Goal: Navigation & Orientation: Understand site structure

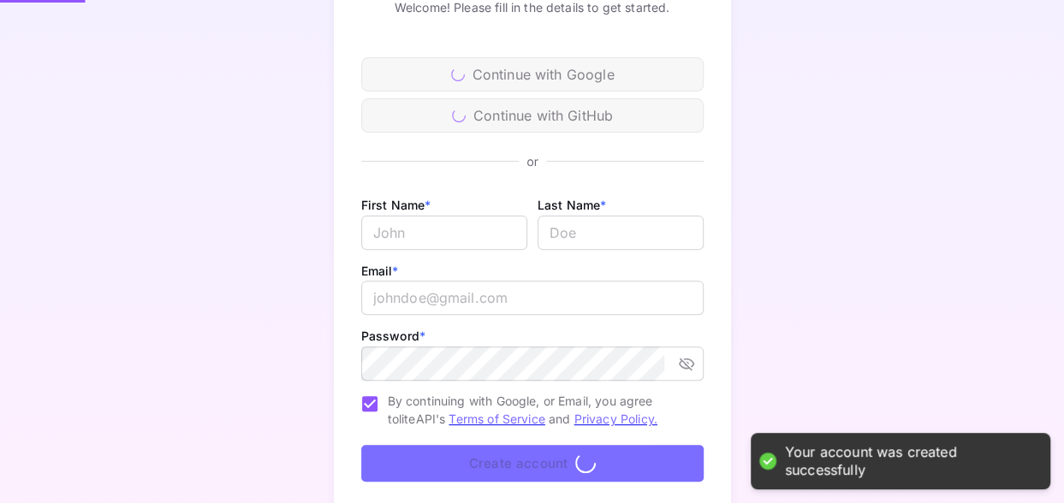
scroll to position [260, 0]
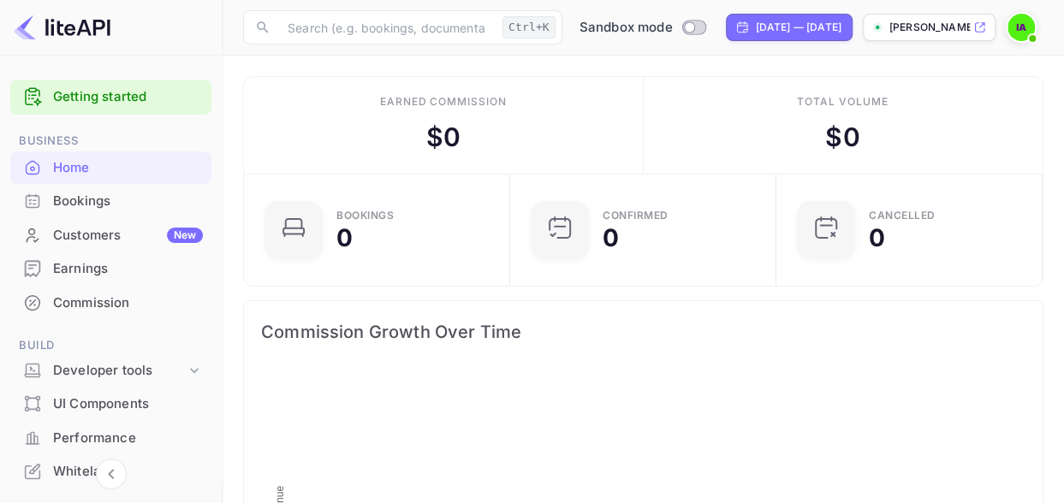
scroll to position [264, 243]
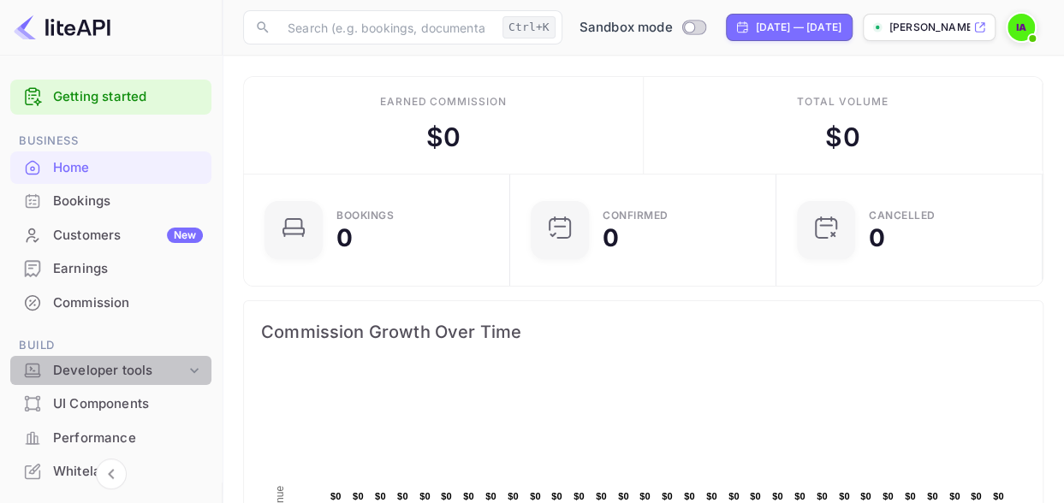
click at [186, 371] on icon at bounding box center [194, 370] width 17 height 17
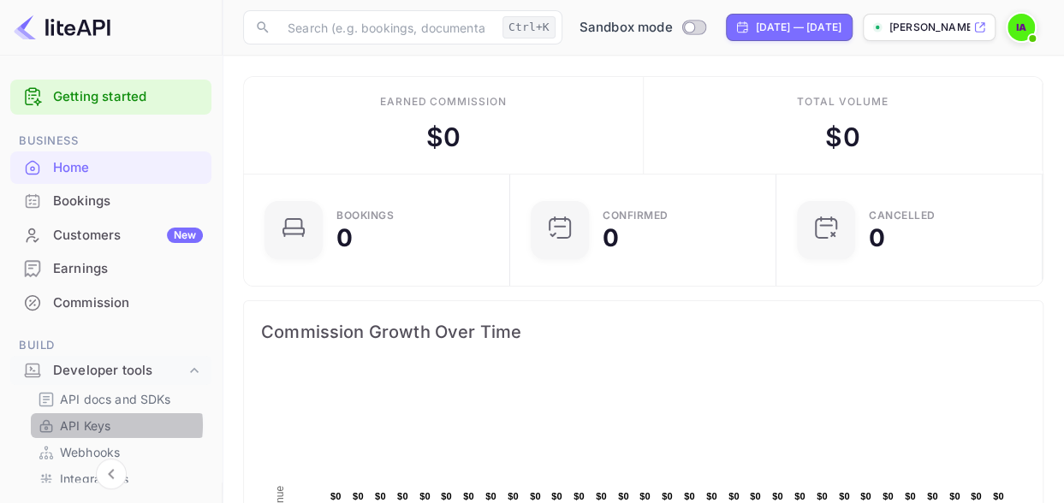
click at [103, 425] on p "API Keys" at bounding box center [85, 426] width 50 height 18
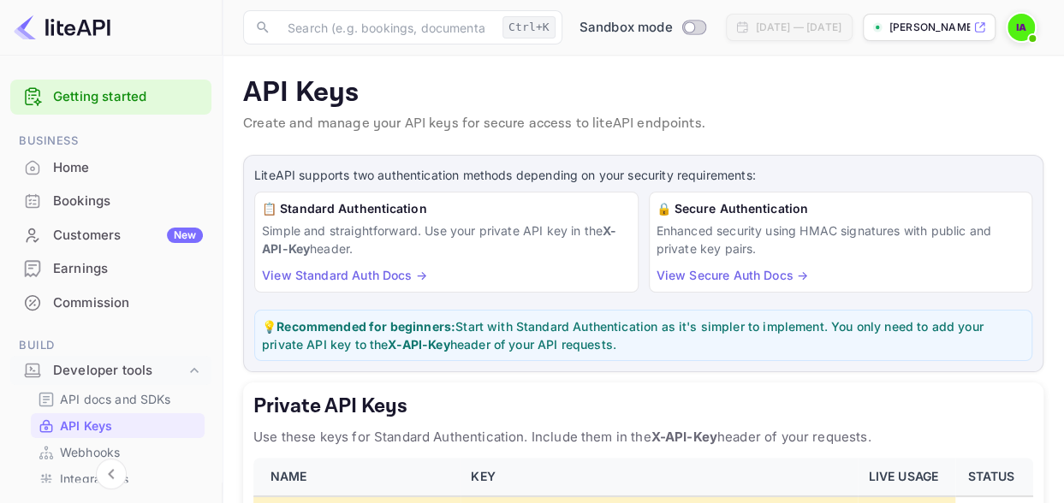
click at [700, 270] on link "View Secure Auth Docs →" at bounding box center [731, 275] width 151 height 15
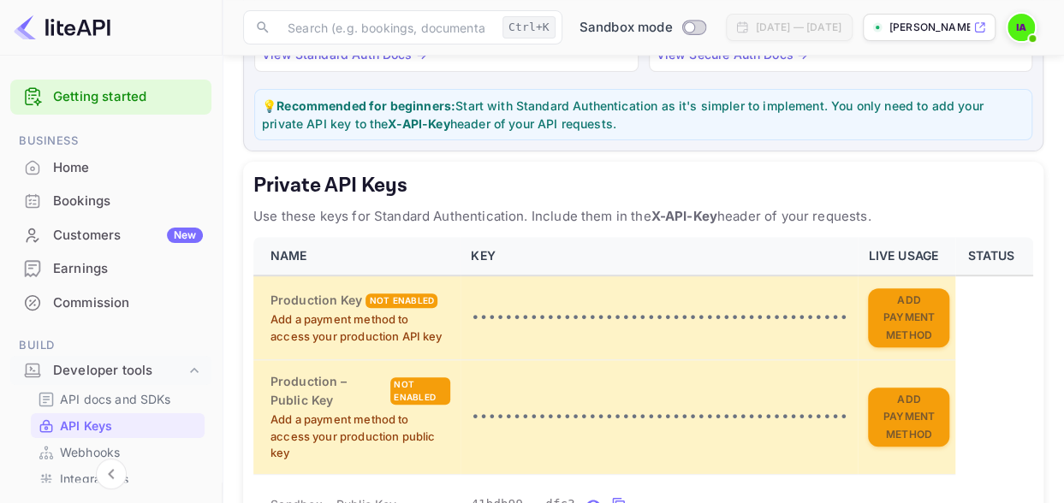
scroll to position [221, 0]
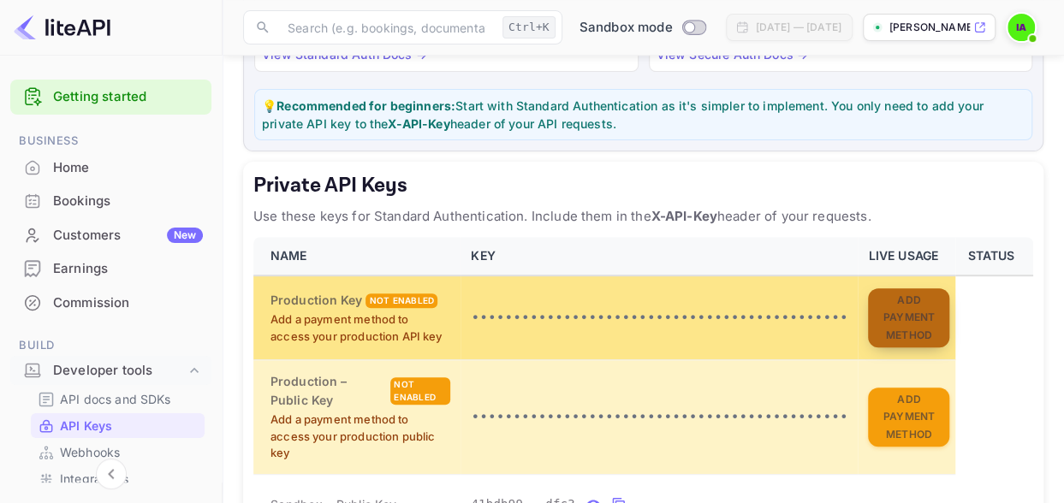
click at [883, 321] on button "Add Payment Method" at bounding box center [908, 318] width 81 height 60
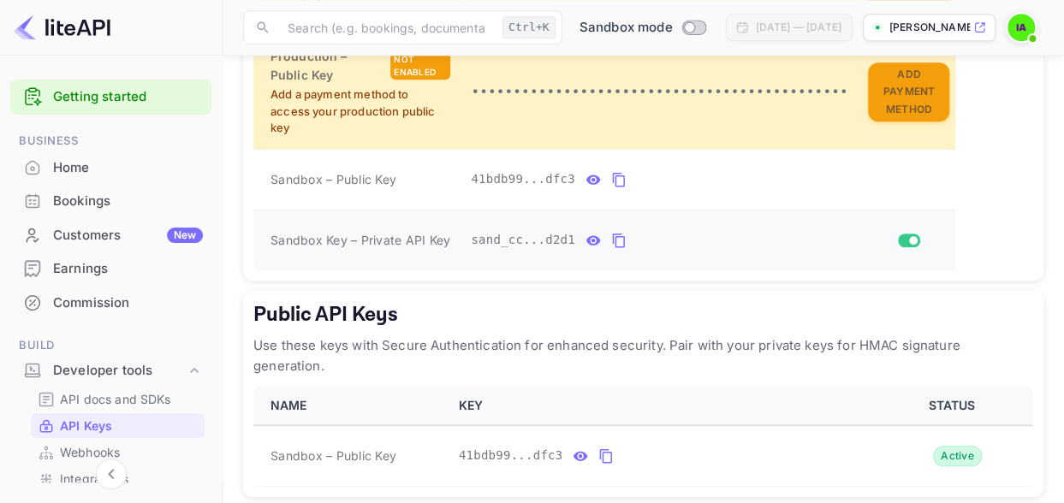
scroll to position [598, 0]
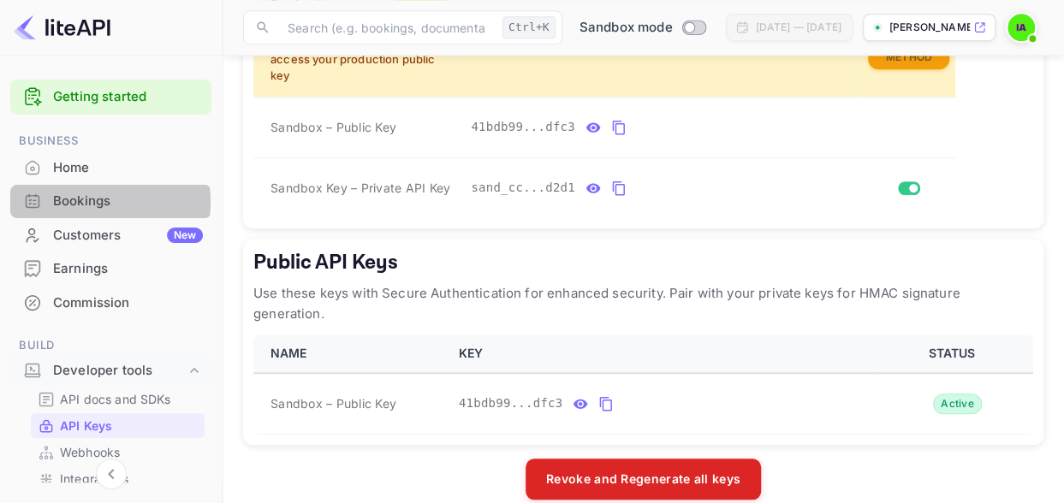
click at [88, 202] on div "Bookings" at bounding box center [128, 202] width 150 height 20
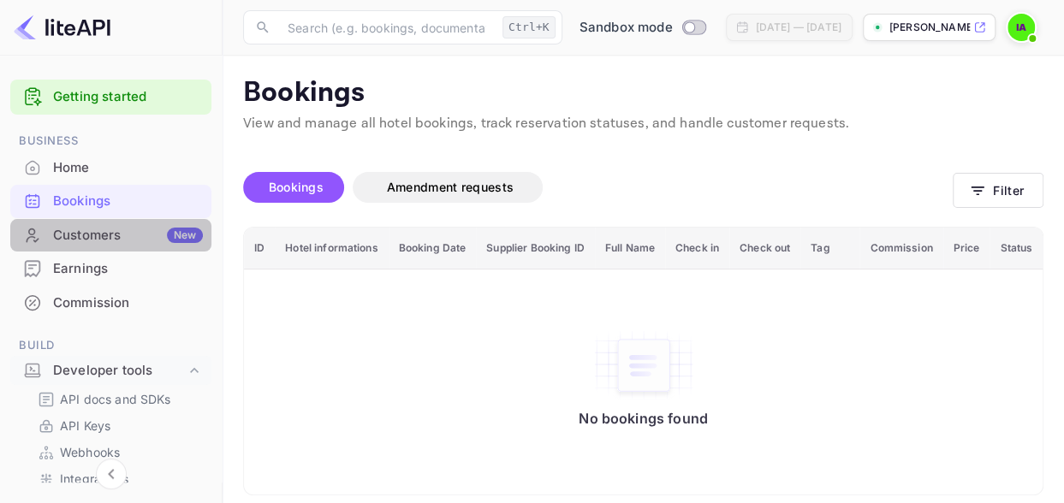
click at [111, 237] on div "Customers New" at bounding box center [128, 236] width 150 height 20
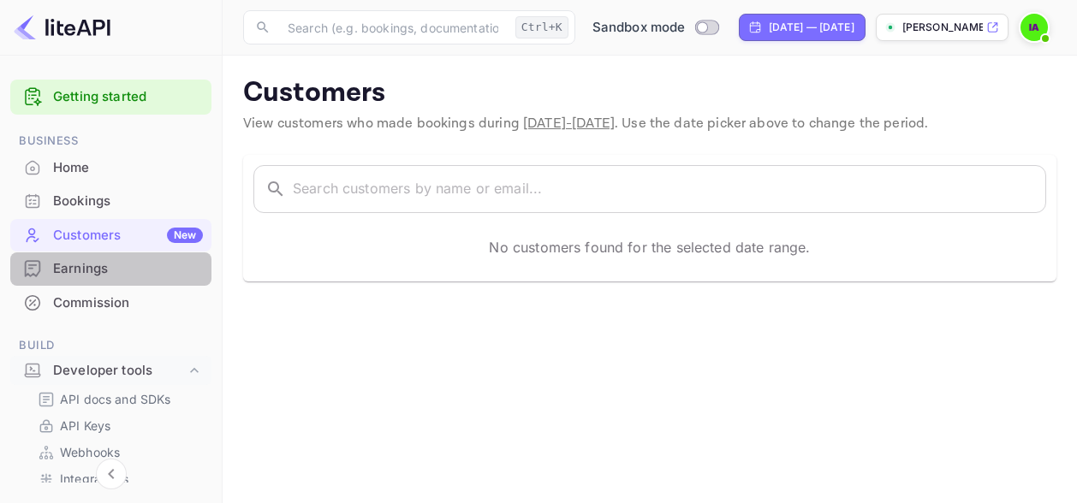
click at [116, 264] on div "Earnings" at bounding box center [128, 269] width 150 height 20
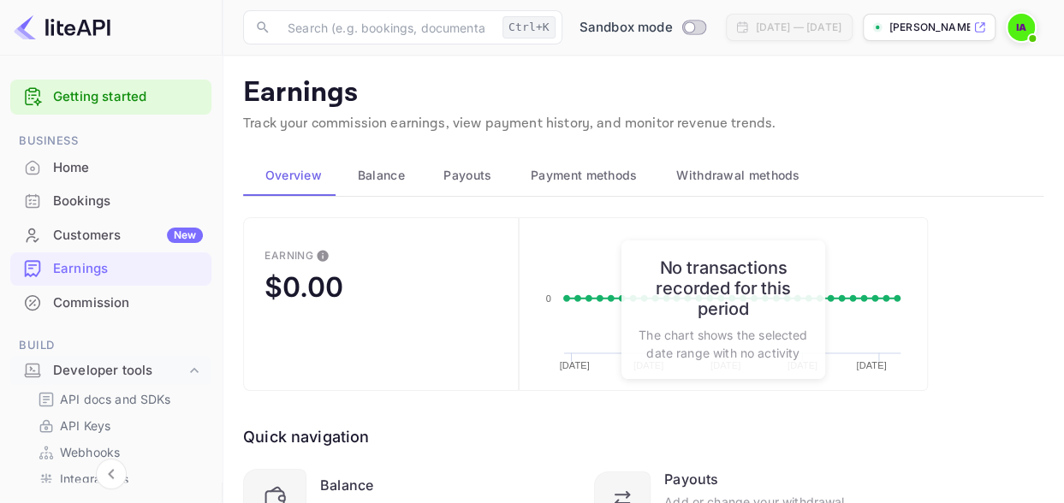
click at [110, 163] on div "Home" at bounding box center [128, 168] width 150 height 20
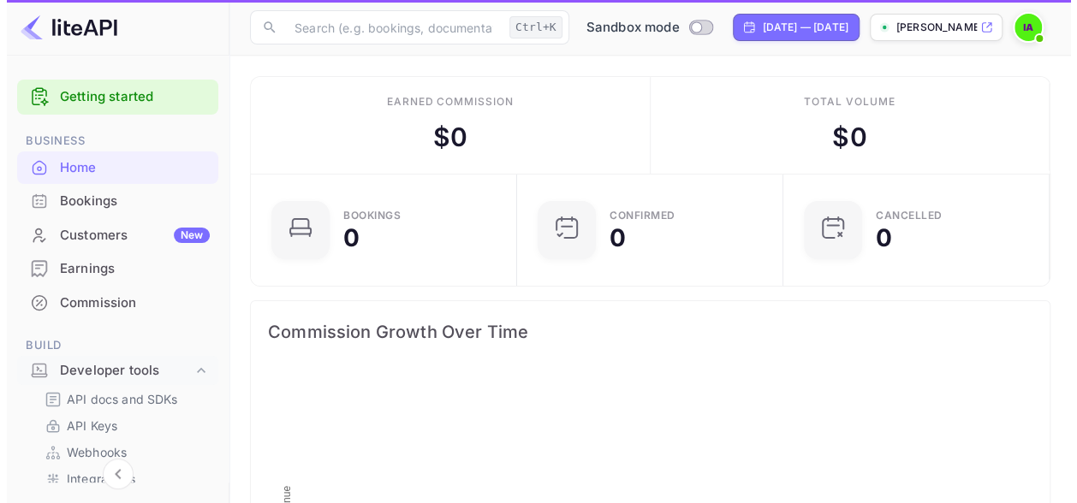
scroll to position [264, 243]
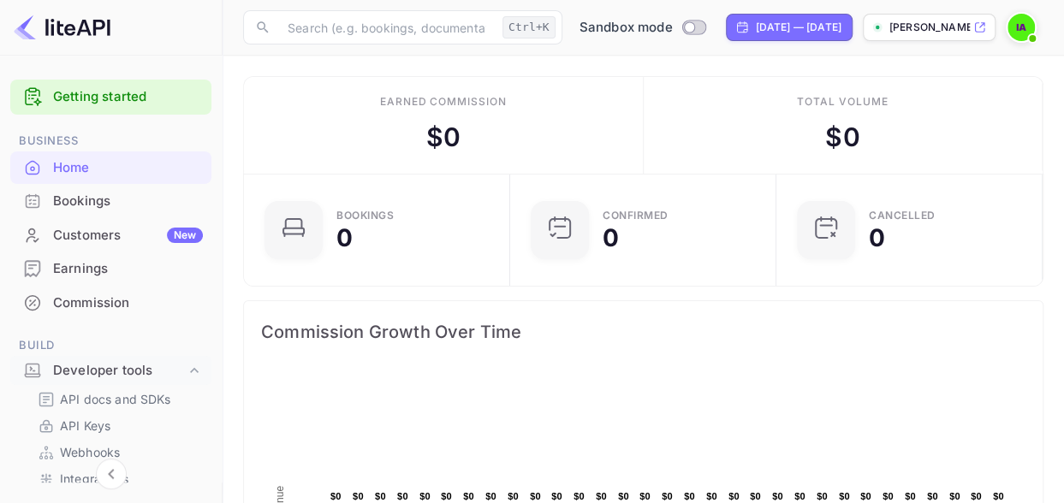
click at [193, 237] on div "New" at bounding box center [185, 235] width 36 height 15
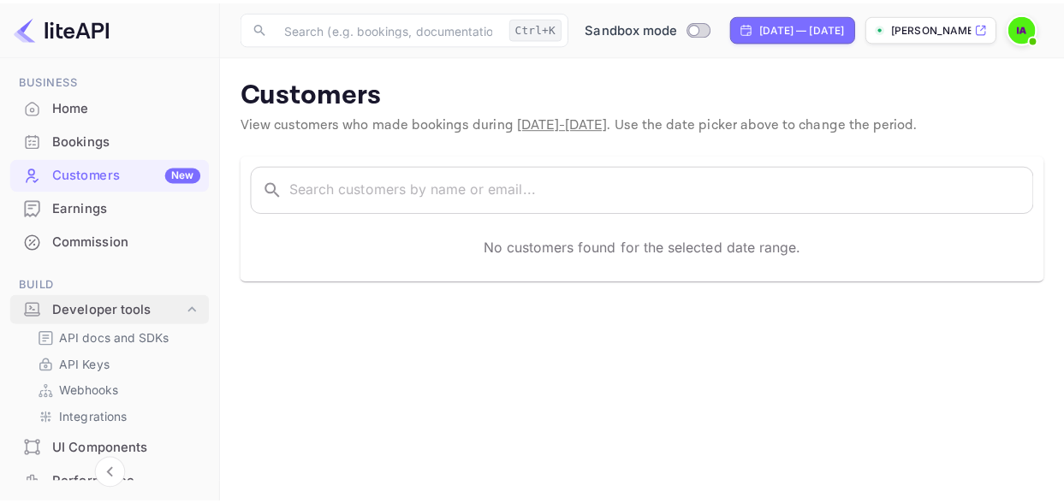
scroll to position [77, 0]
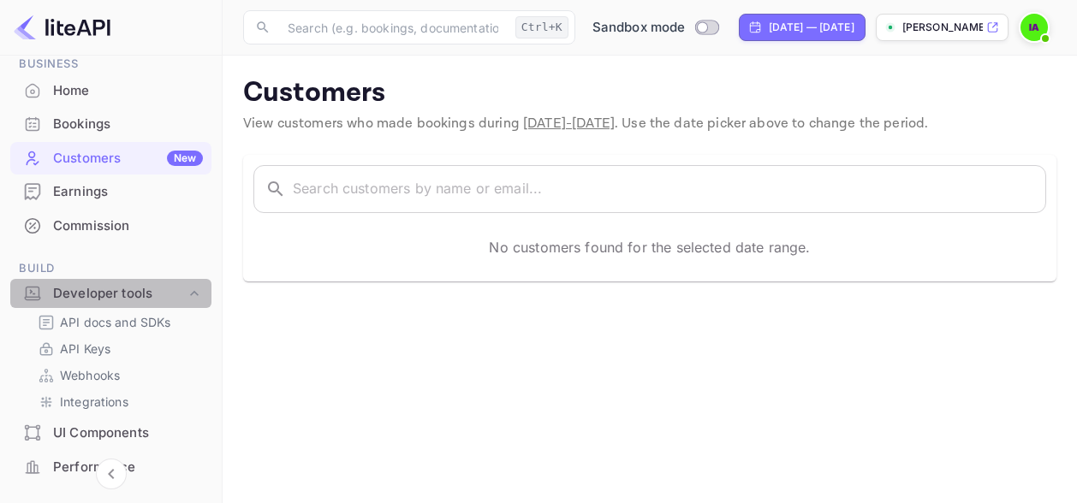
click at [181, 295] on div "Developer tools" at bounding box center [119, 294] width 133 height 20
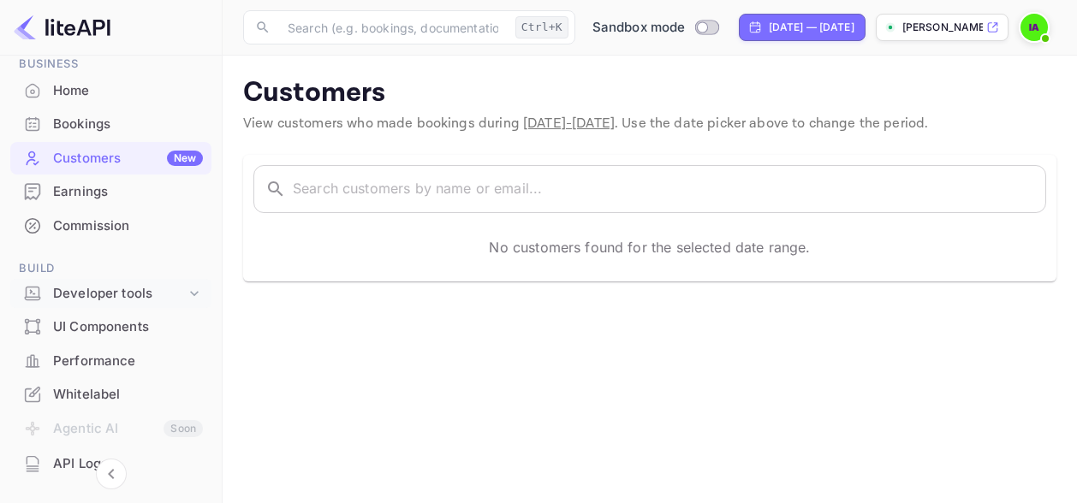
click at [181, 295] on div "Developer tools" at bounding box center [119, 294] width 133 height 20
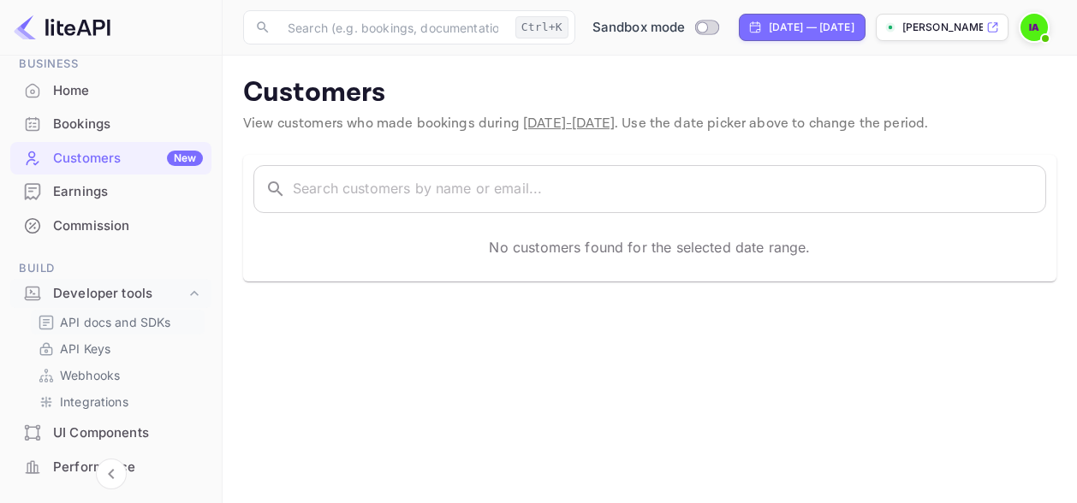
click at [157, 323] on p "API docs and SDKs" at bounding box center [115, 322] width 111 height 18
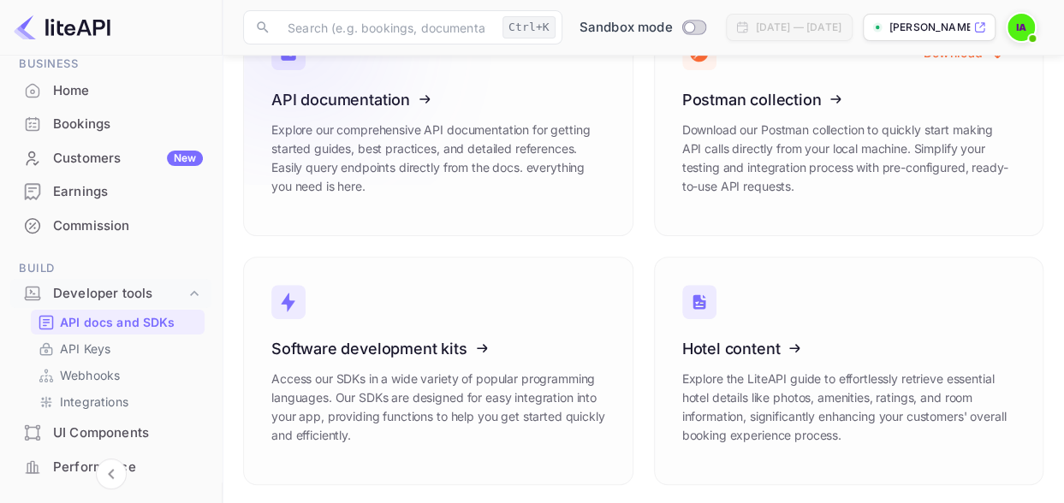
scroll to position [149, 0]
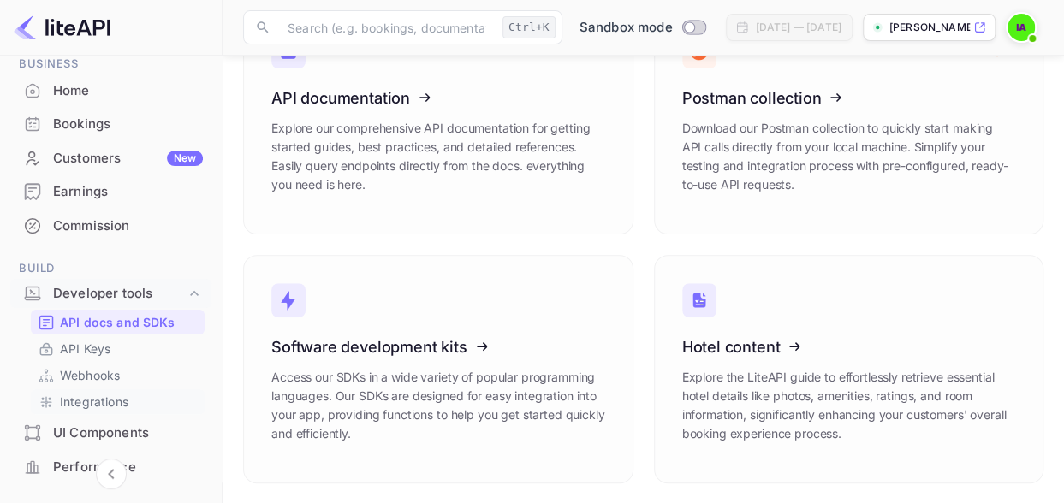
click at [92, 403] on p "Integrations" at bounding box center [94, 402] width 68 height 18
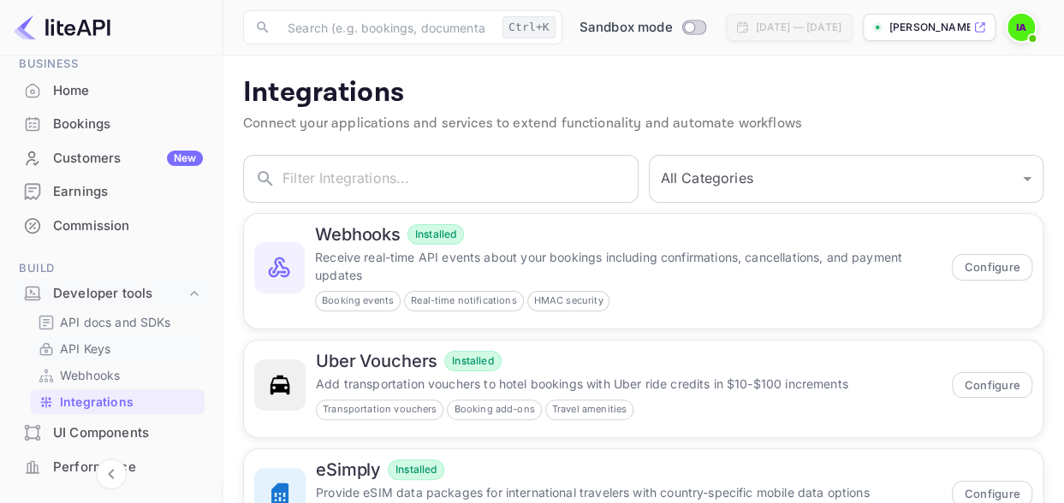
click at [139, 350] on link "API Keys" at bounding box center [118, 349] width 160 height 18
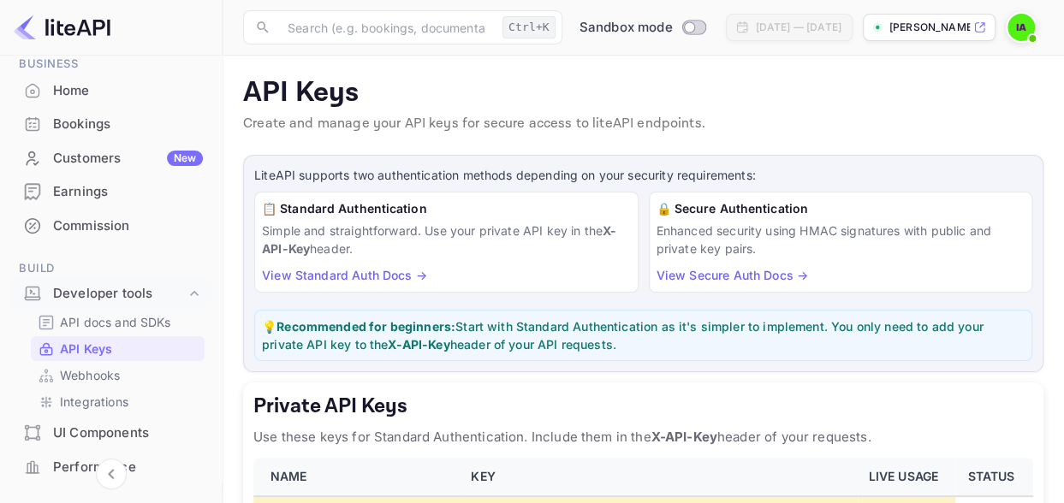
click at [383, 273] on link "View Standard Auth Docs →" at bounding box center [344, 275] width 165 height 15
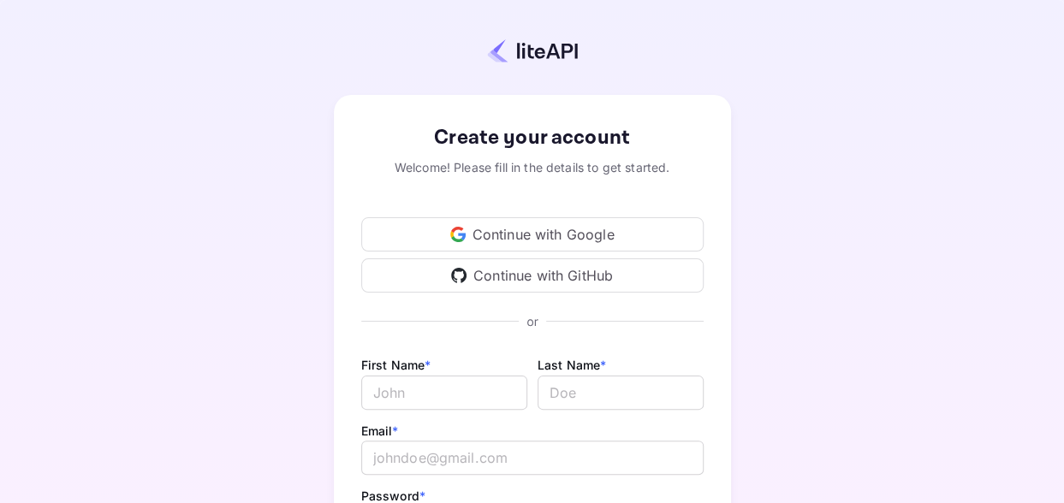
click at [445, 232] on div "Continue with Google" at bounding box center [532, 234] width 342 height 34
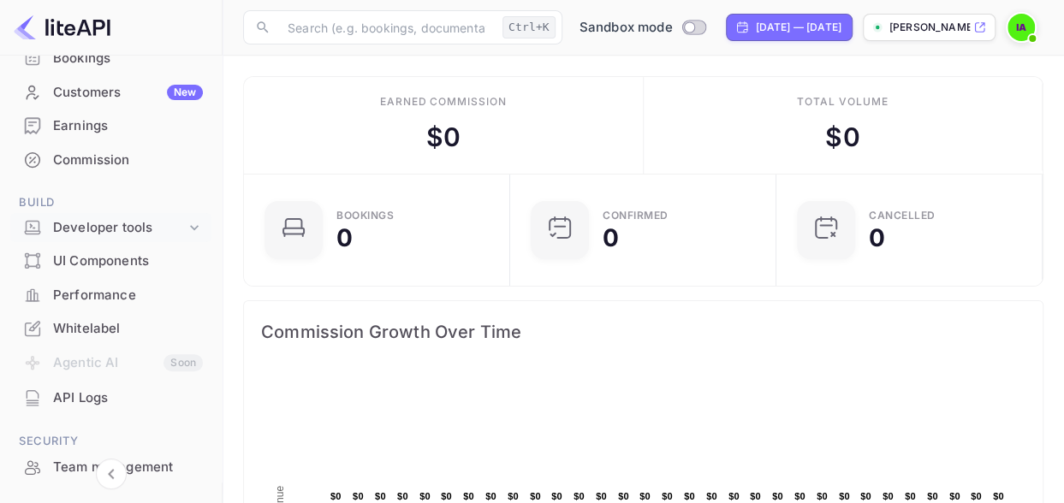
scroll to position [145, 0]
click at [136, 371] on li "Agentic AI Soon" at bounding box center [110, 361] width 201 height 36
